Goal: Find specific page/section: Find specific page/section

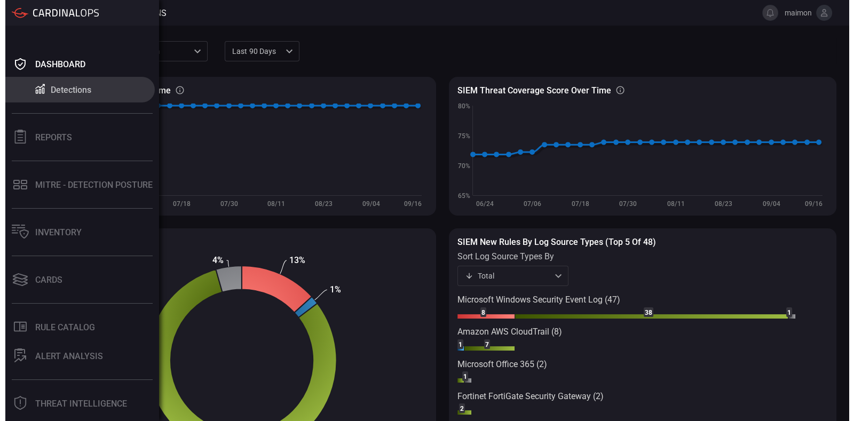
scroll to position [71, 0]
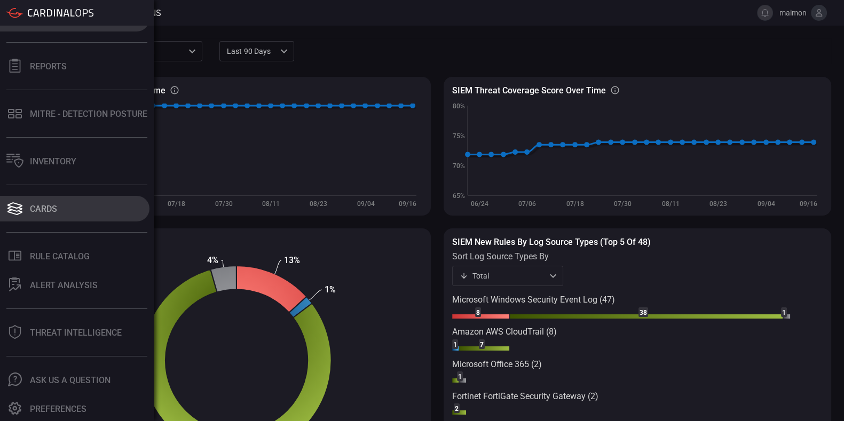
click at [75, 211] on button "Cards" at bounding box center [74, 209] width 149 height 26
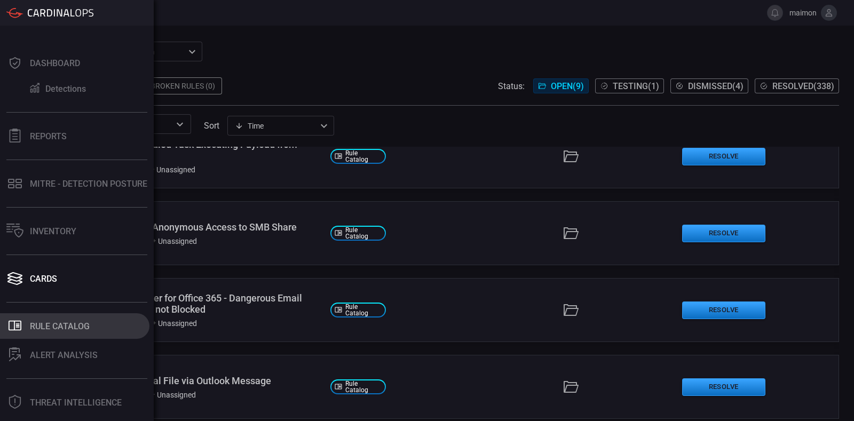
scroll to position [71, 0]
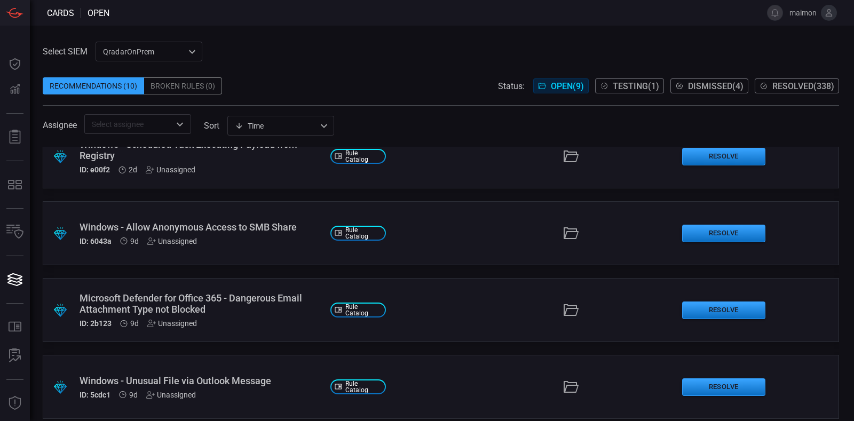
click at [825, 12] on icon at bounding box center [829, 13] width 10 height 10
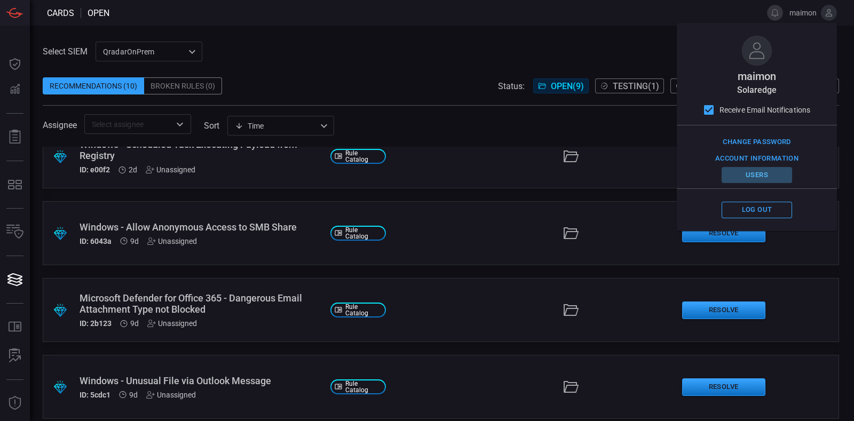
click at [757, 172] on button "Users" at bounding box center [756, 175] width 70 height 17
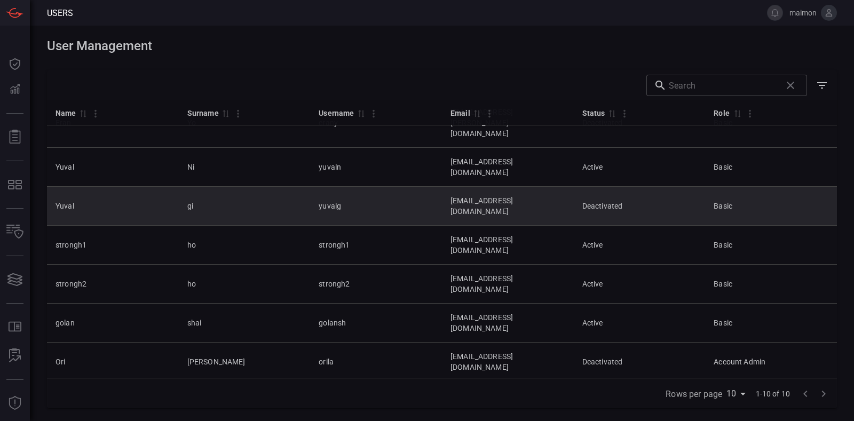
scroll to position [29, 0]
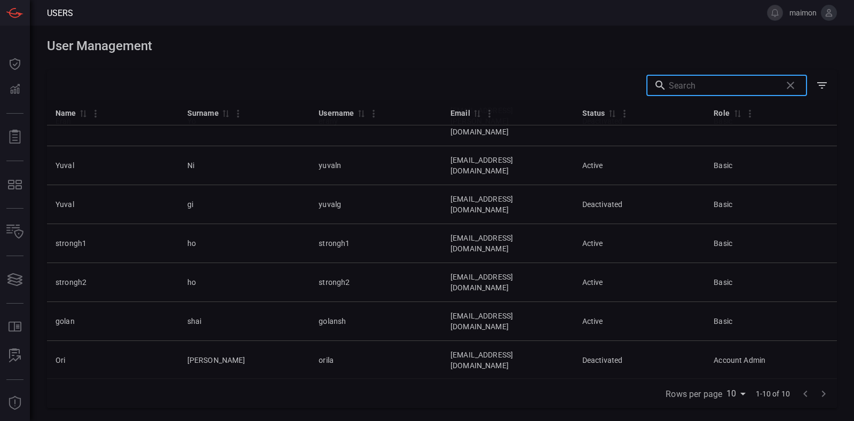
click at [733, 87] on input "text" at bounding box center [723, 85] width 108 height 21
type input "ע"
type input "f"
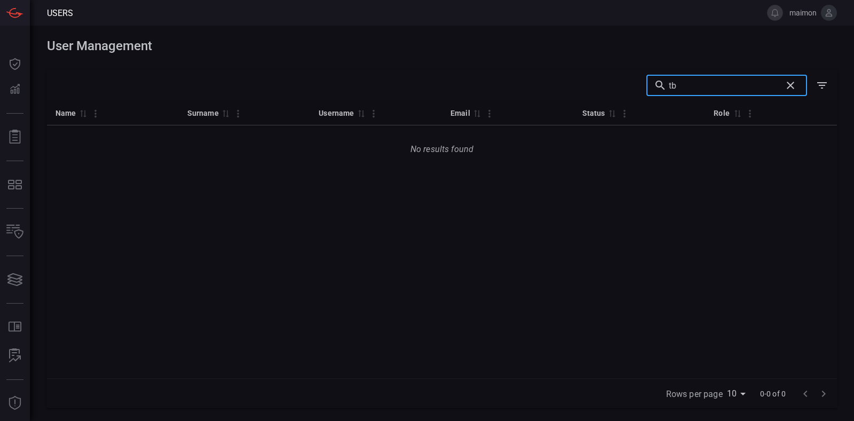
type input "t"
type input "g"
